Goal: Information Seeking & Learning: Learn about a topic

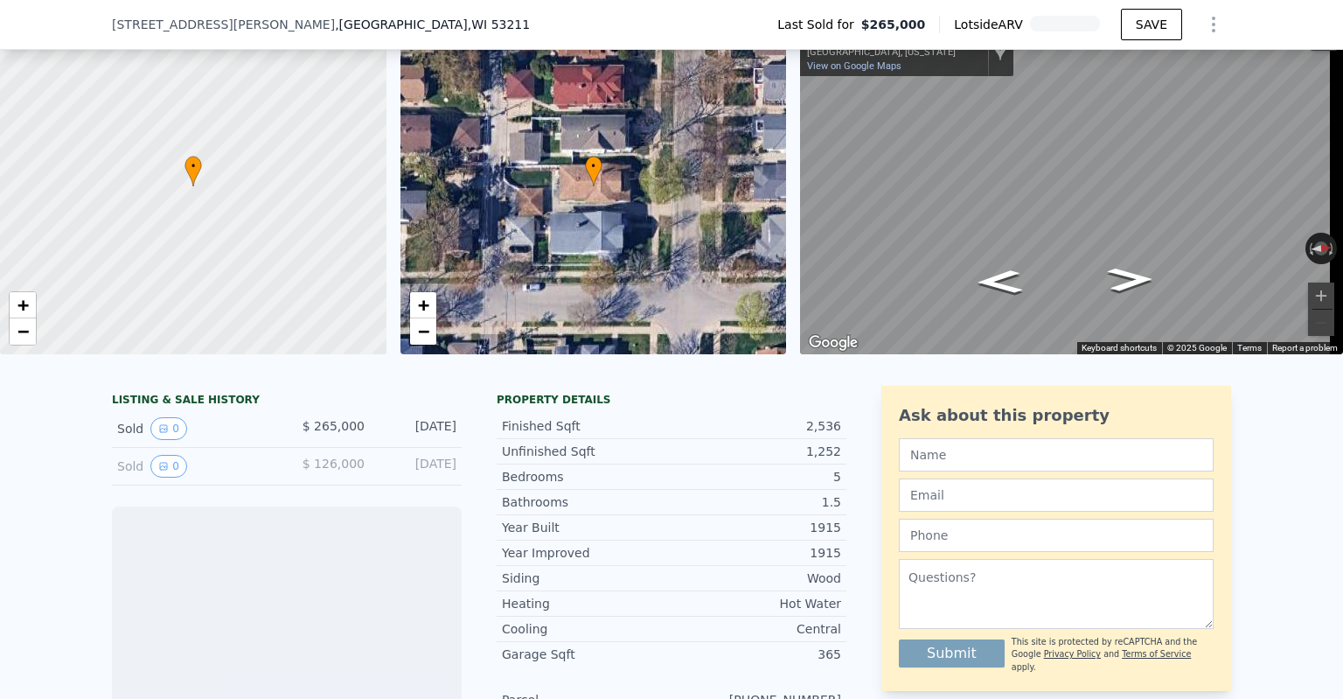
scroll to position [80, 0]
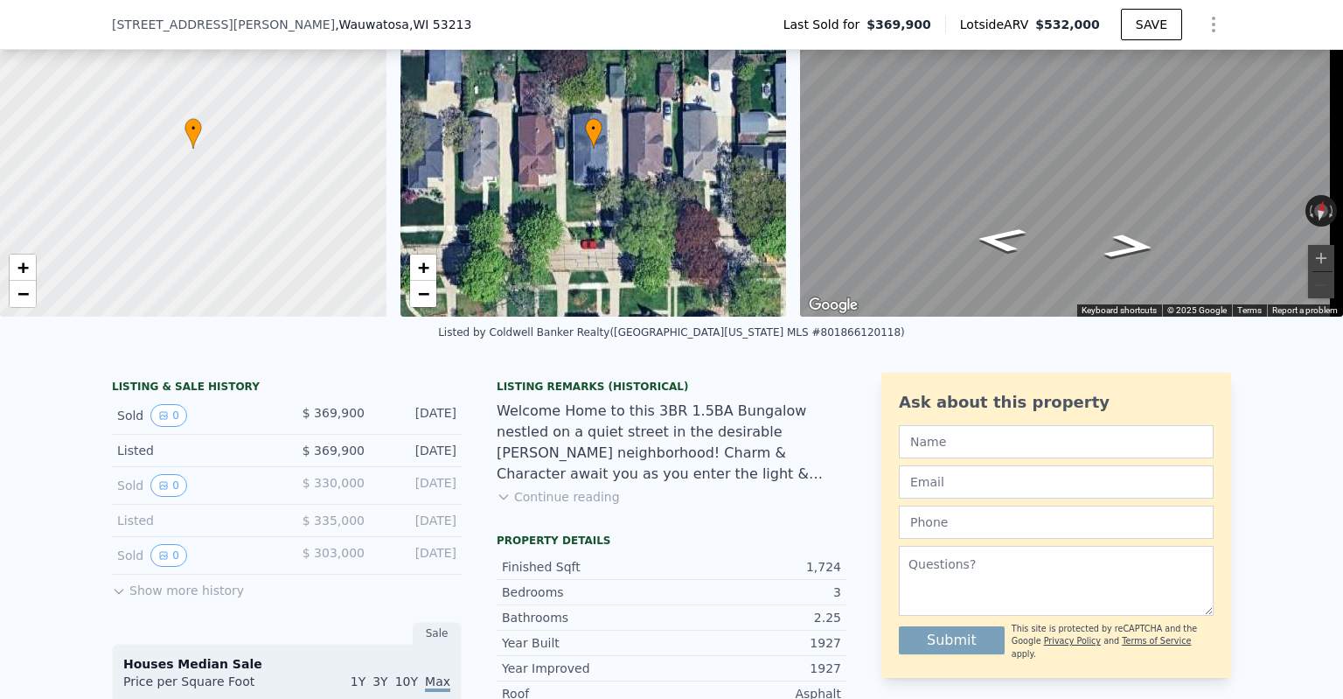
scroll to position [168, 0]
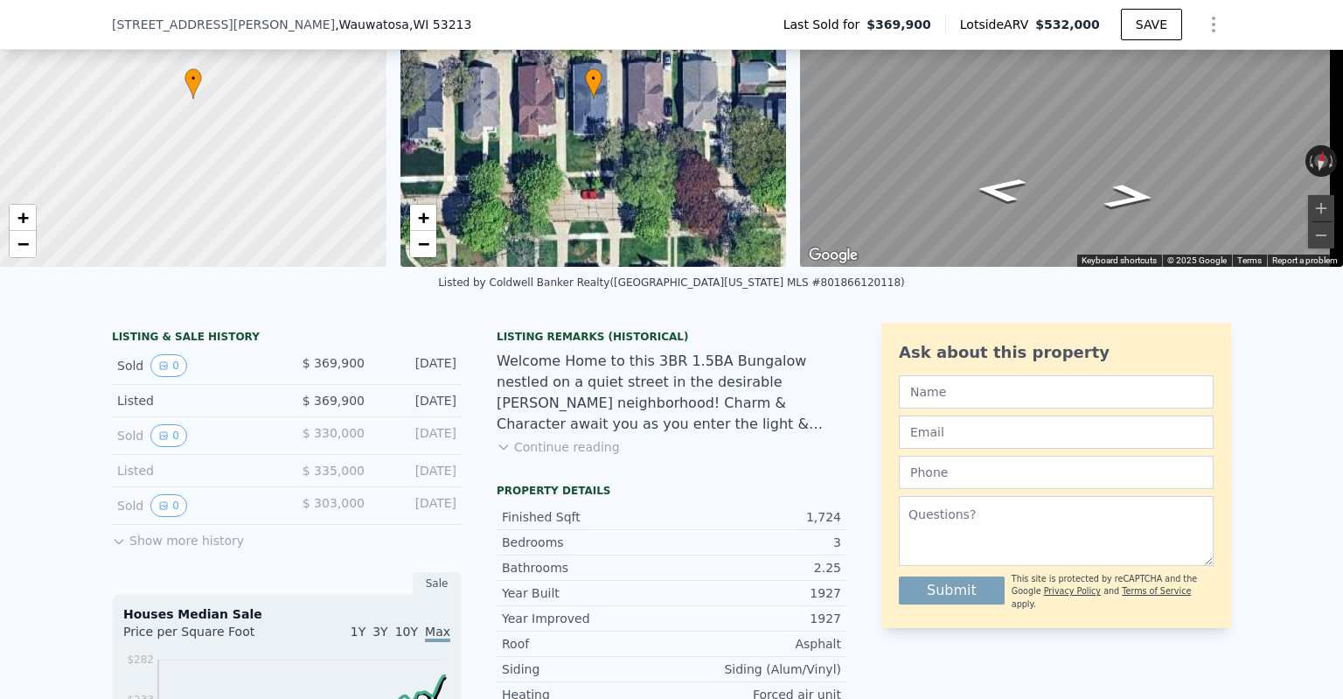
click at [154, 549] on button "Show more history" at bounding box center [178, 537] width 132 height 24
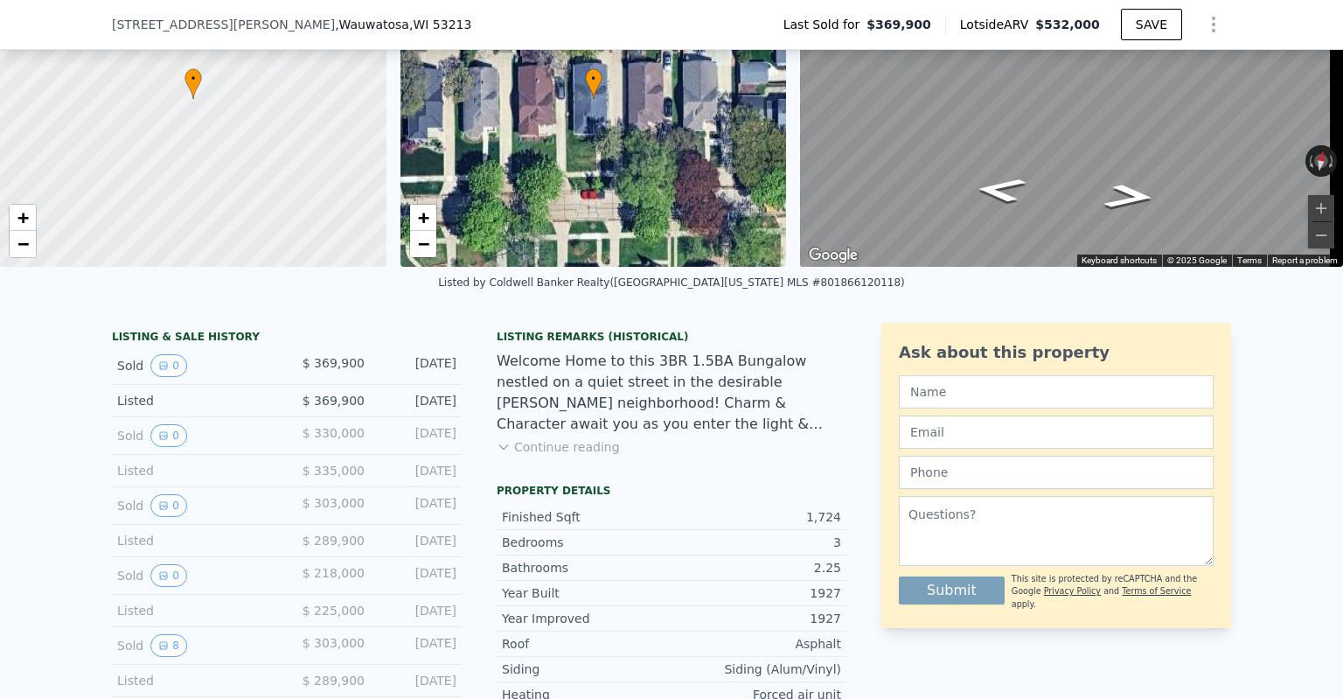
scroll to position [343, 0]
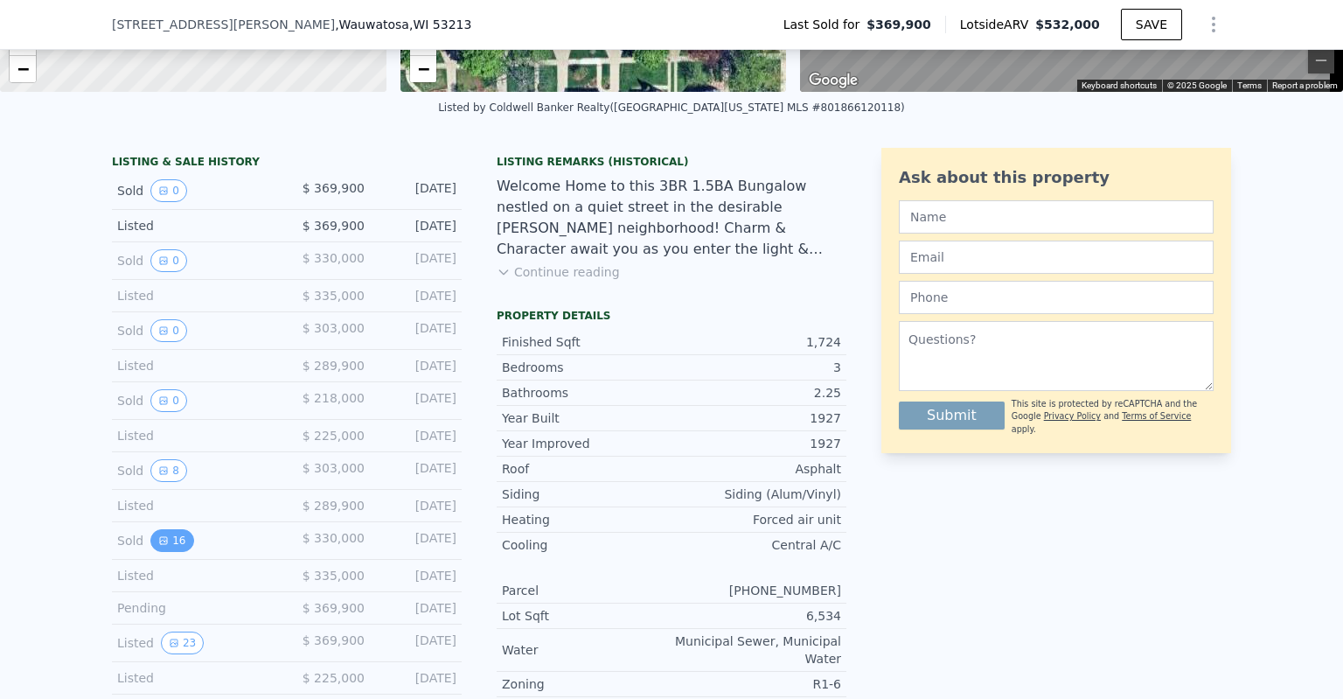
click at [164, 543] on button "16" at bounding box center [171, 540] width 43 height 23
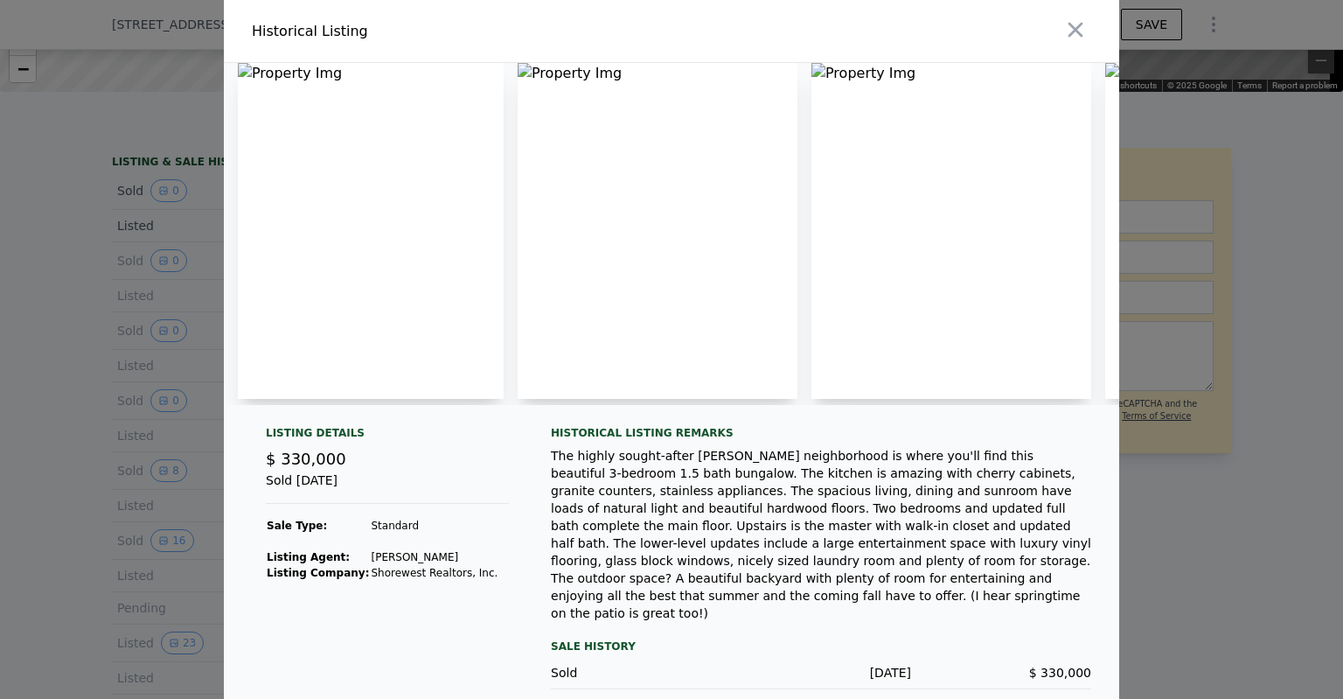
scroll to position [0, 91]
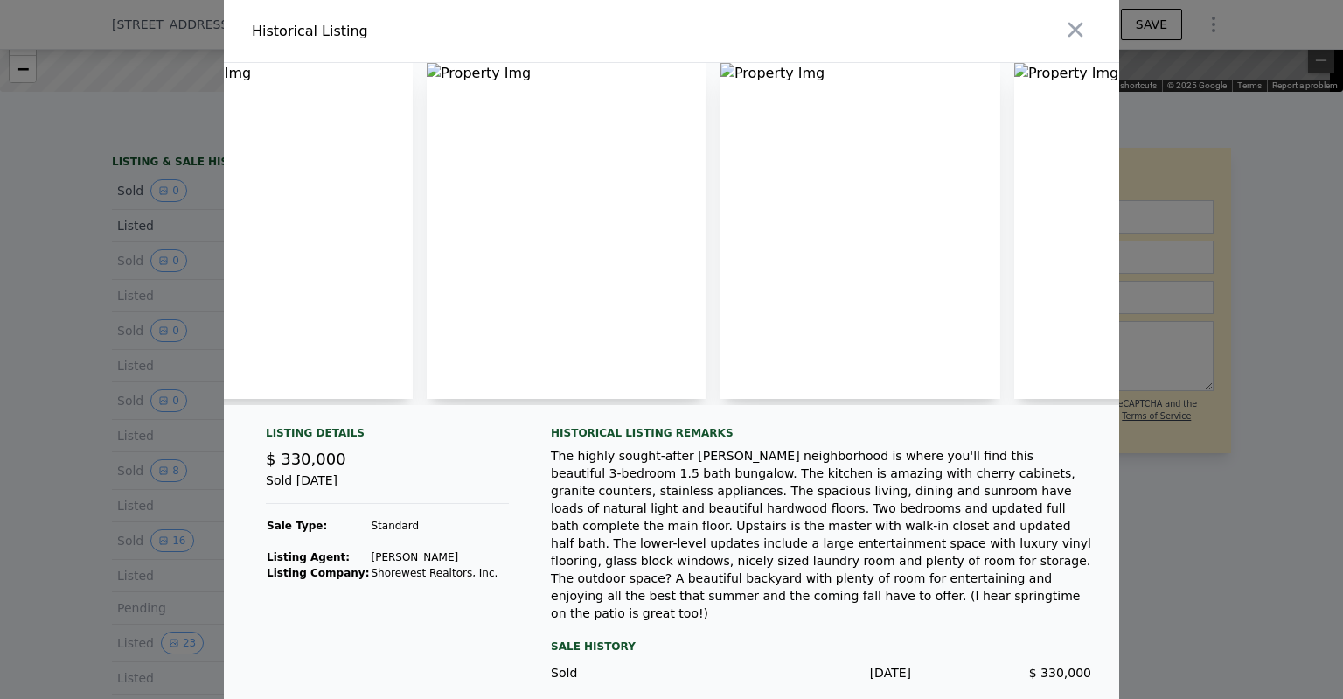
click at [349, 325] on img at bounding box center [280, 231] width 266 height 336
click at [108, 401] on div at bounding box center [671, 349] width 1343 height 699
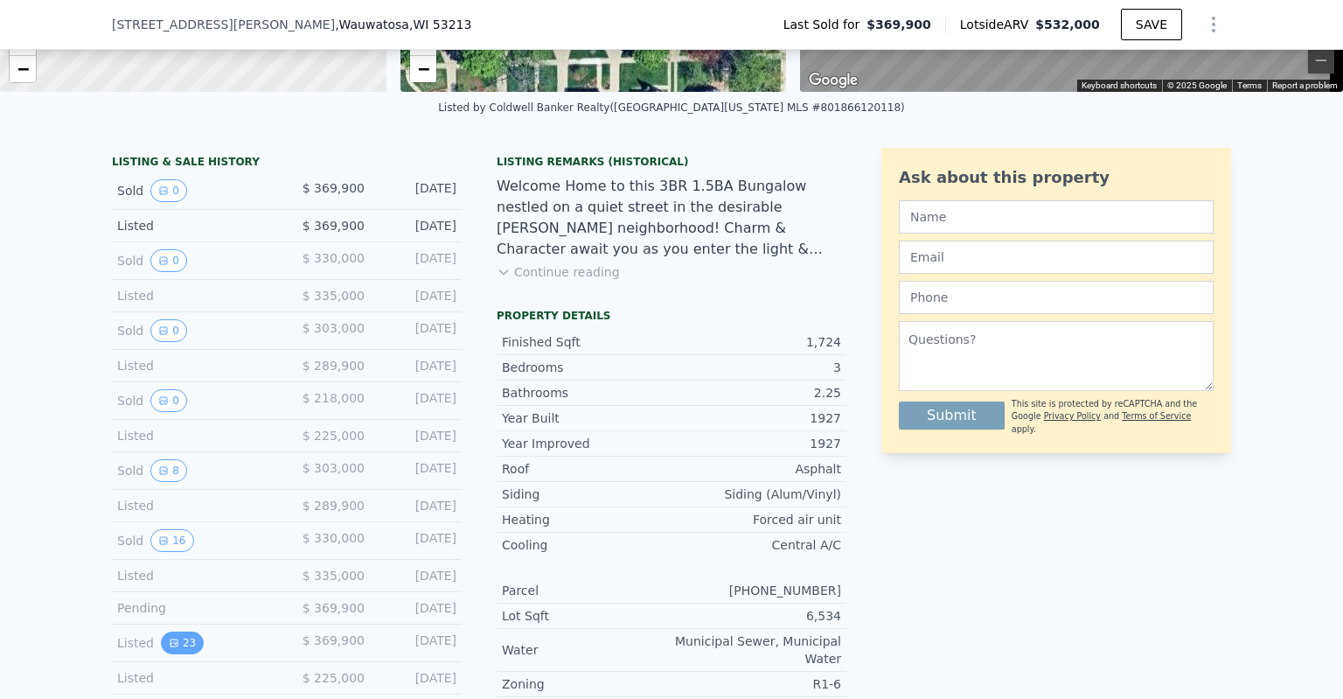
click at [185, 650] on button "23" at bounding box center [182, 642] width 43 height 23
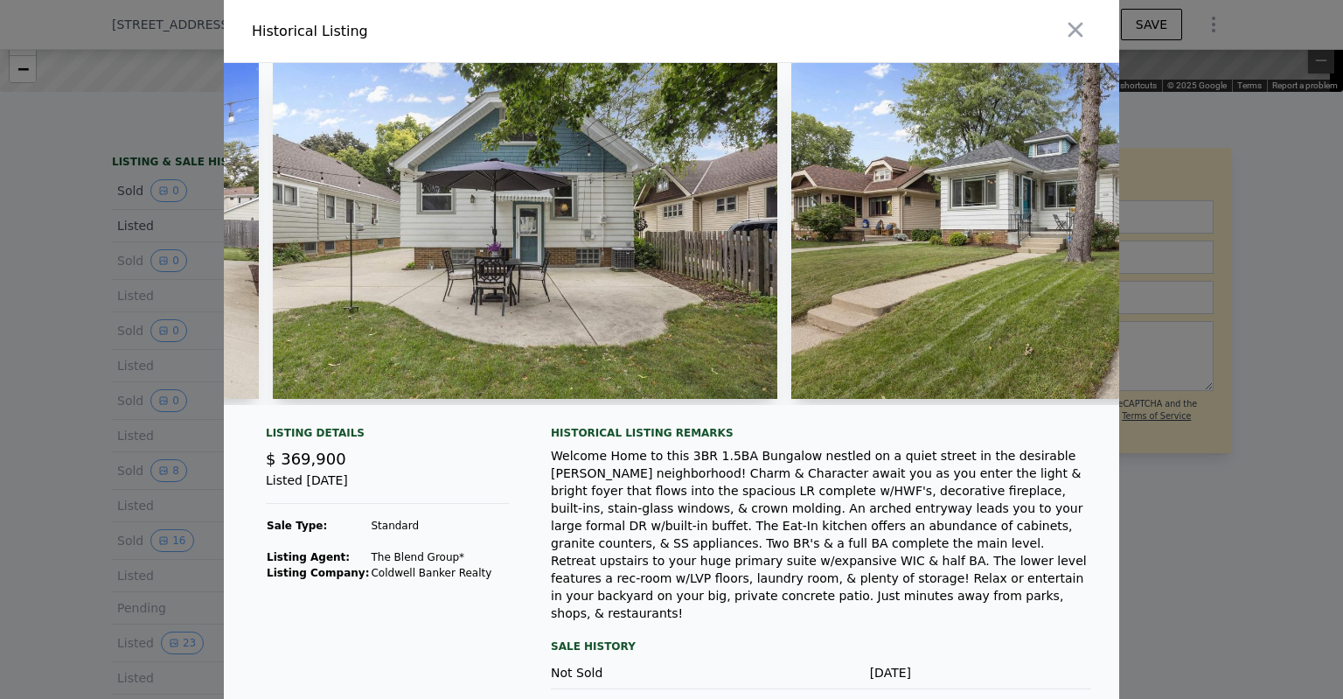
scroll to position [0, 10491]
